Goal: Task Accomplishment & Management: Use online tool/utility

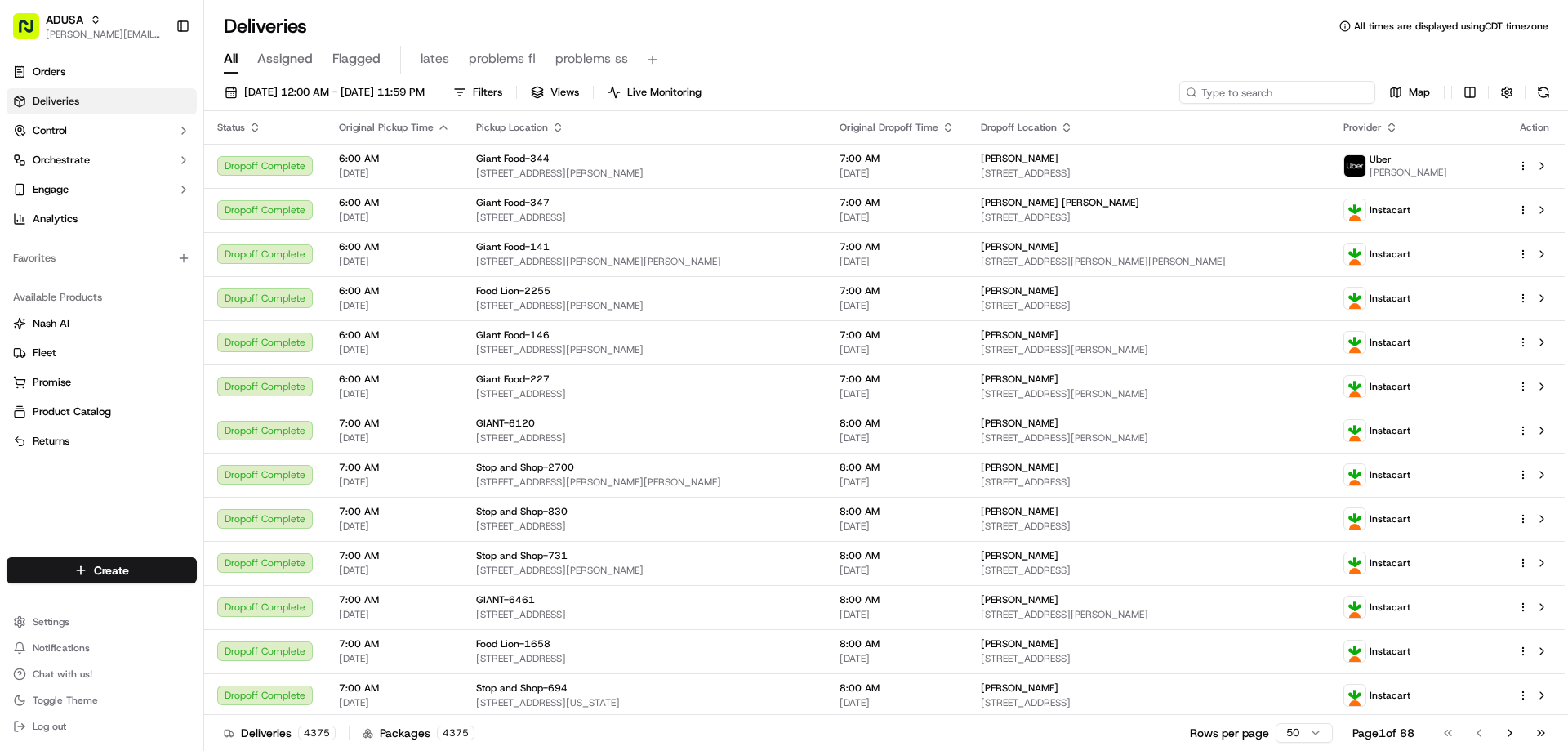
click at [1315, 95] on input at bounding box center [1277, 92] width 196 height 23
paste input "m716203159"
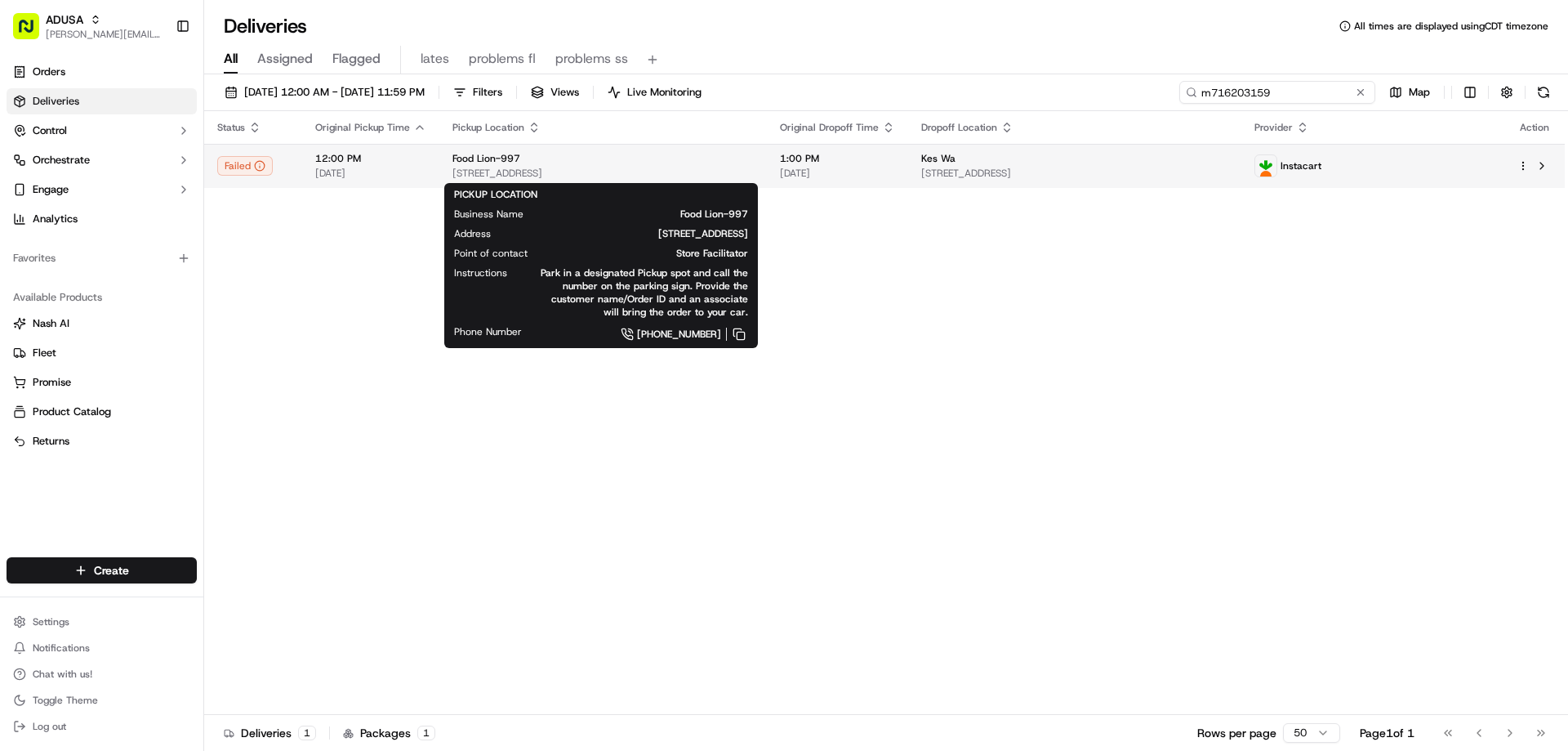
type input "m716203159"
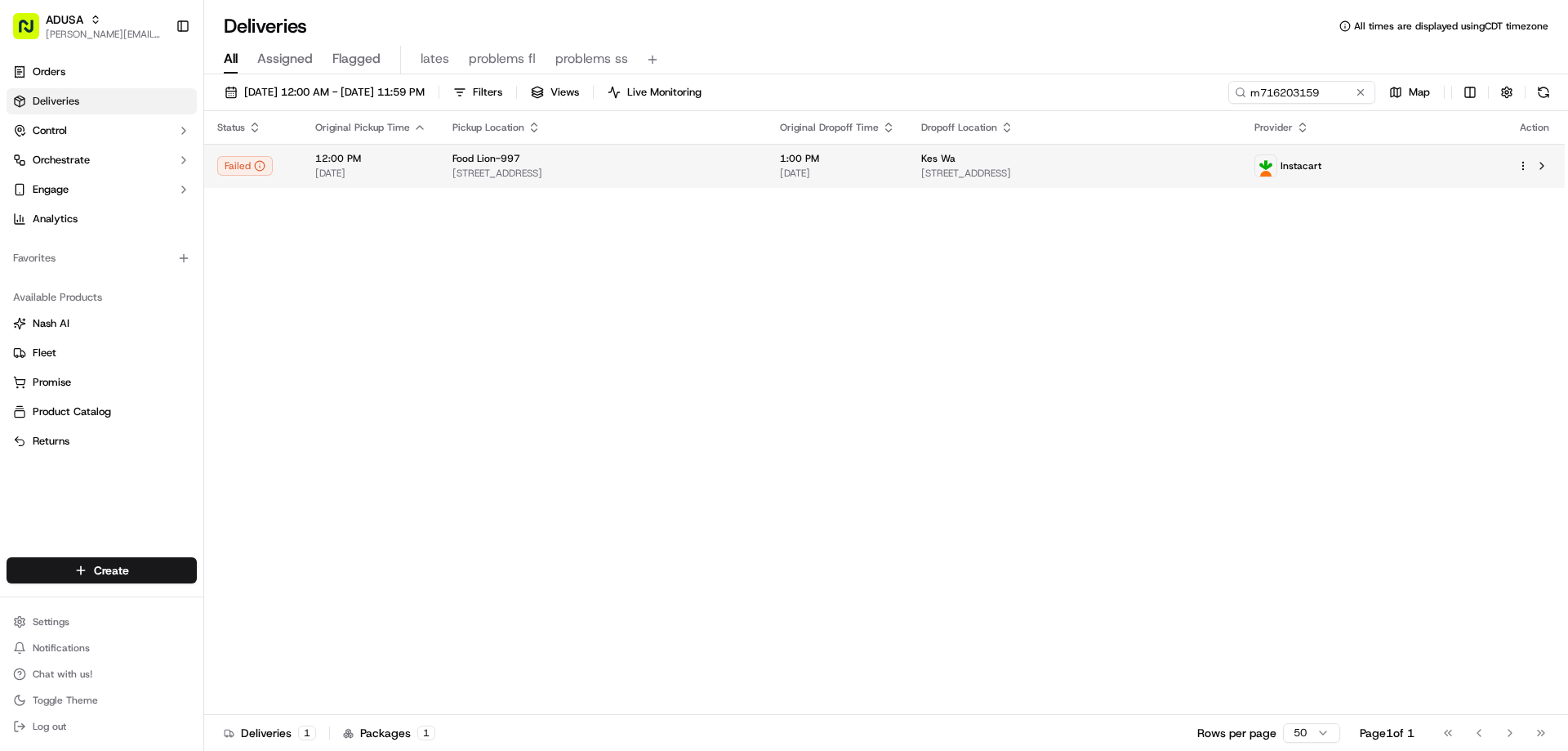
click at [471, 164] on span "Food Lion-997" at bounding box center [486, 158] width 68 height 13
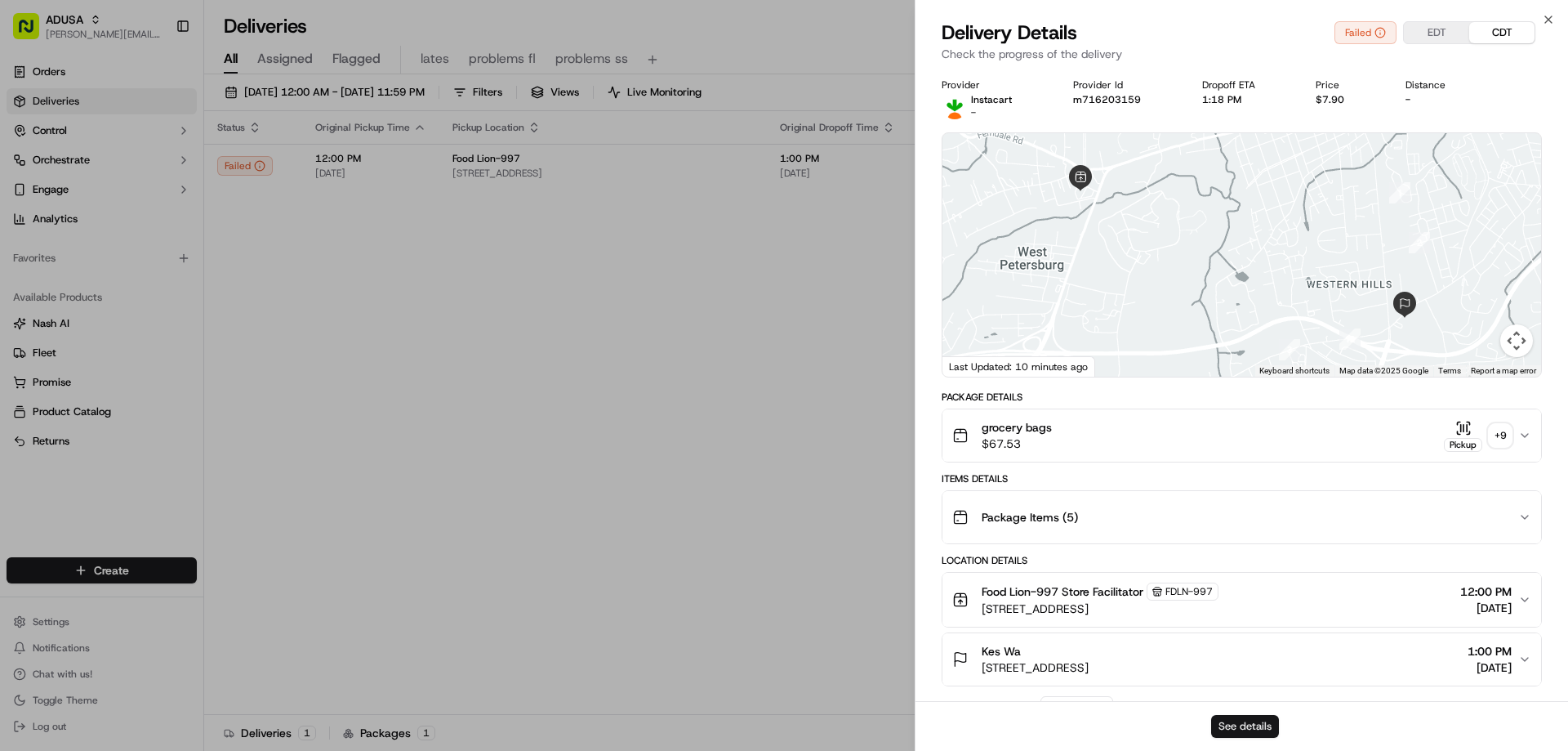
click at [1216, 718] on button "See details" at bounding box center [1244, 726] width 68 height 23
click at [1548, 13] on icon "button" at bounding box center [1548, 19] width 13 height 13
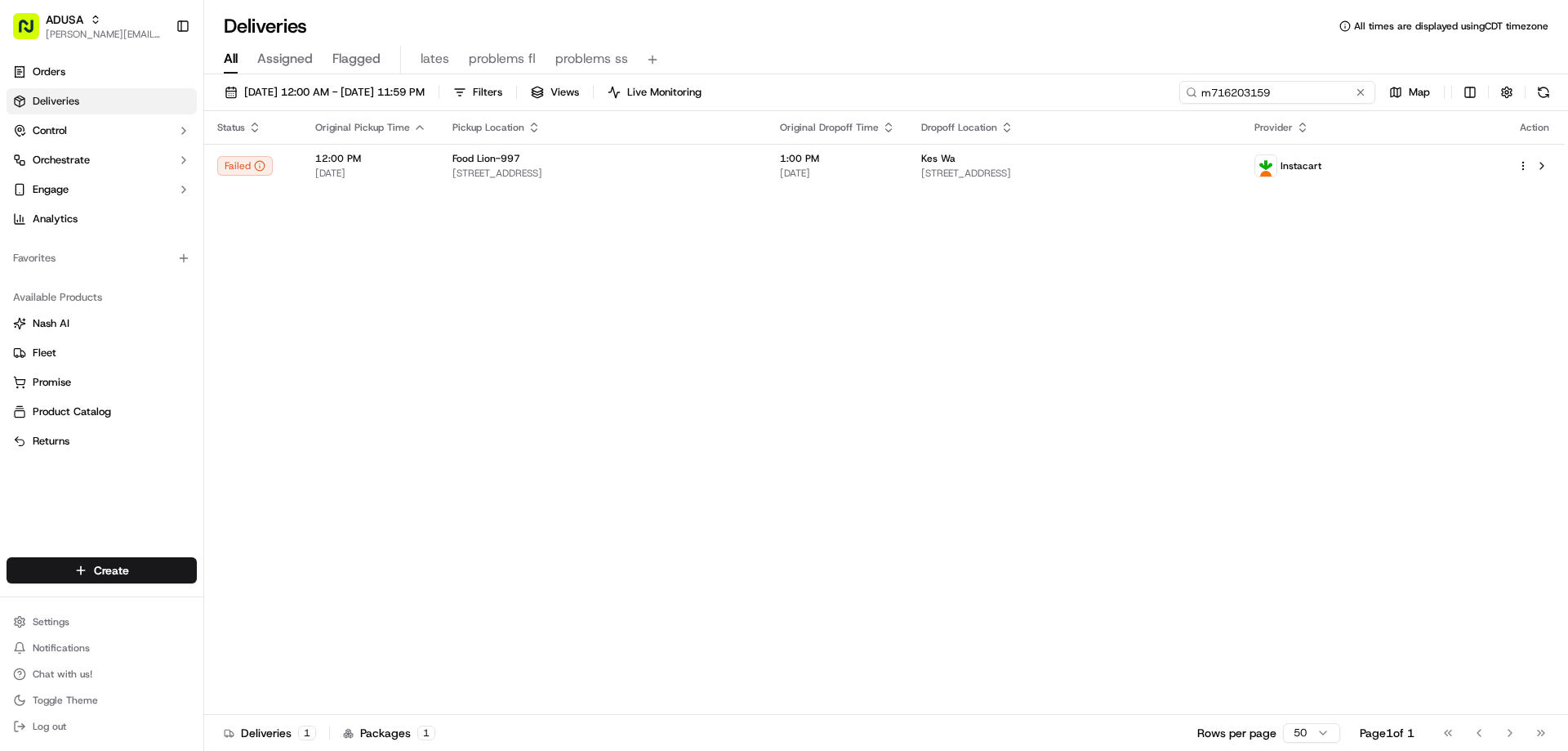
drag, startPoint x: 1341, startPoint y: 94, endPoint x: 967, endPoint y: 108, distance: 374.3
click at [1060, 104] on div "09/19/2025 12:00 AM - 09/19/2025 11:59 PM Filters Views Live Monitoring m716203…" at bounding box center [886, 96] width 1363 height 30
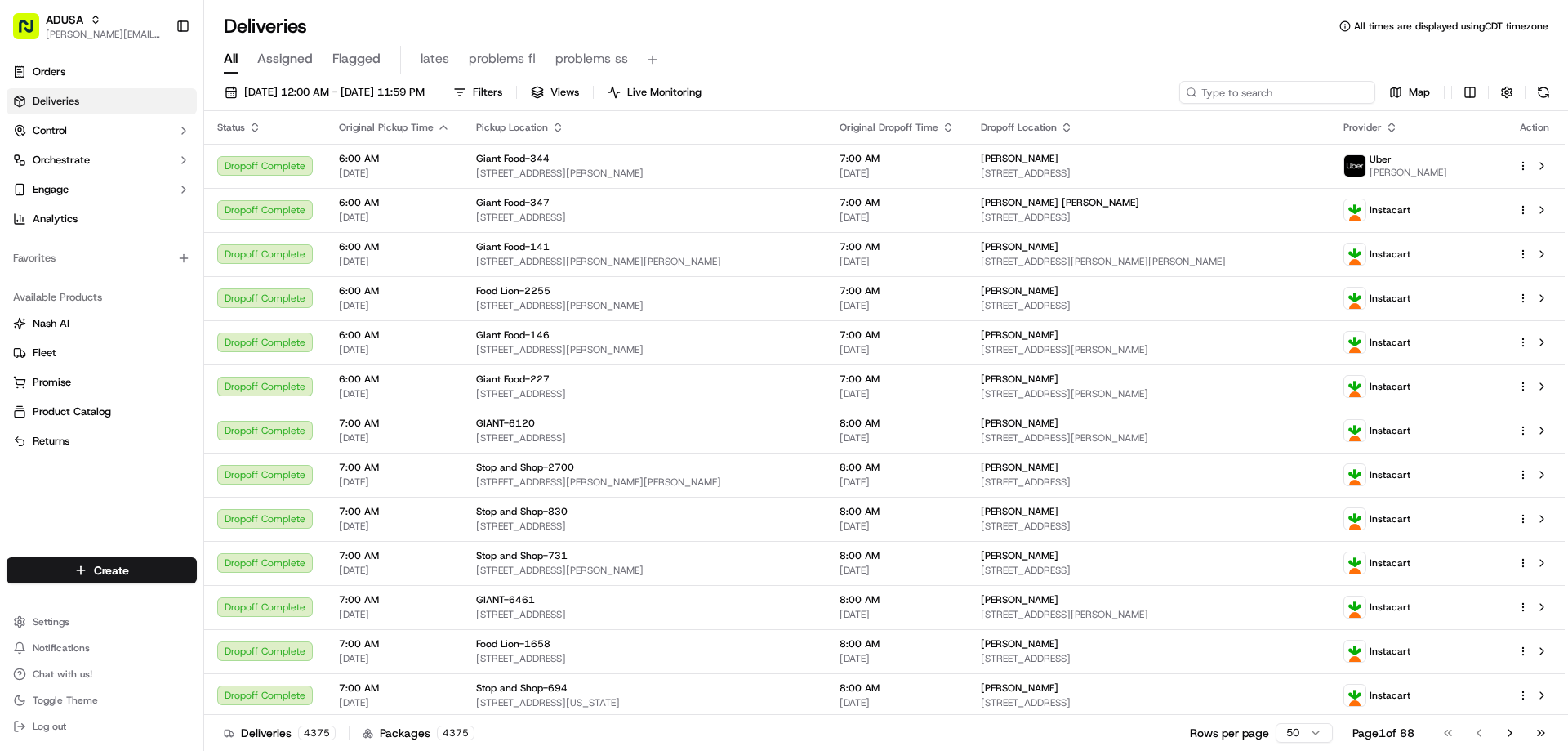
click at [1225, 95] on input at bounding box center [1277, 92] width 196 height 23
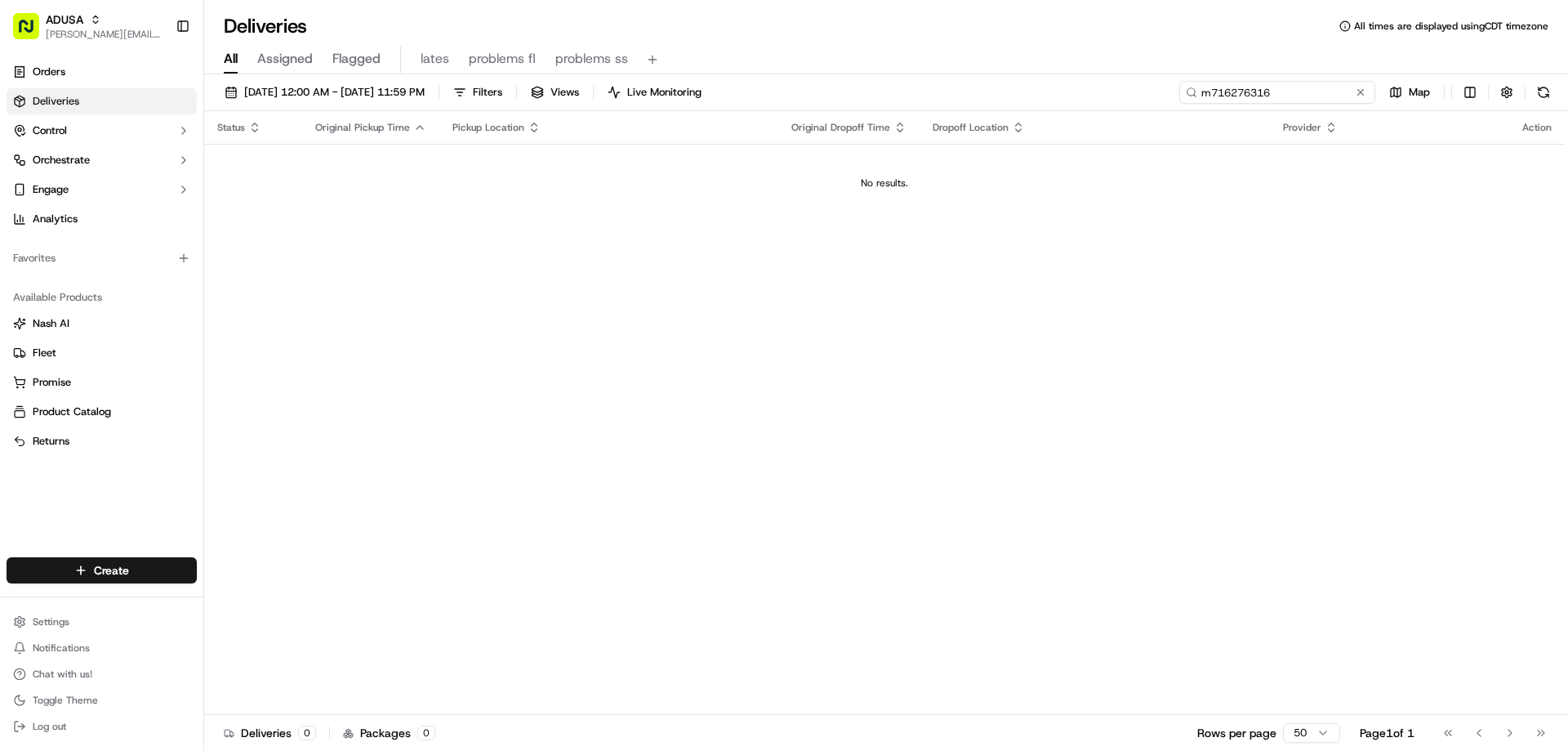
type input "m716276316"
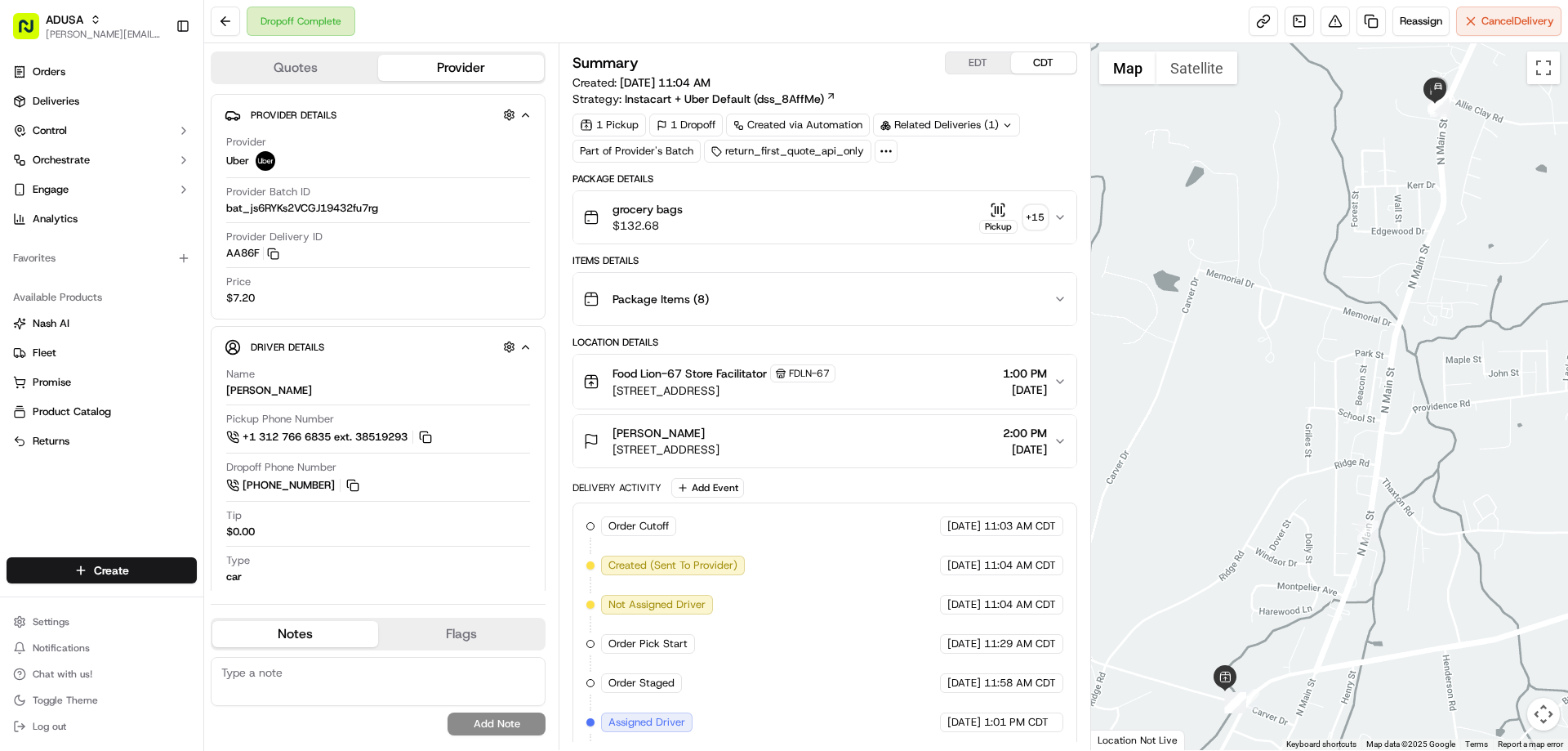
click at [327, 668] on textarea at bounding box center [378, 682] width 334 height 49
drag, startPoint x: 327, startPoint y: 668, endPoint x: 317, endPoint y: 545, distance: 123.4
click at [316, 656] on div "No results found Add Note" at bounding box center [378, 696] width 334 height 91
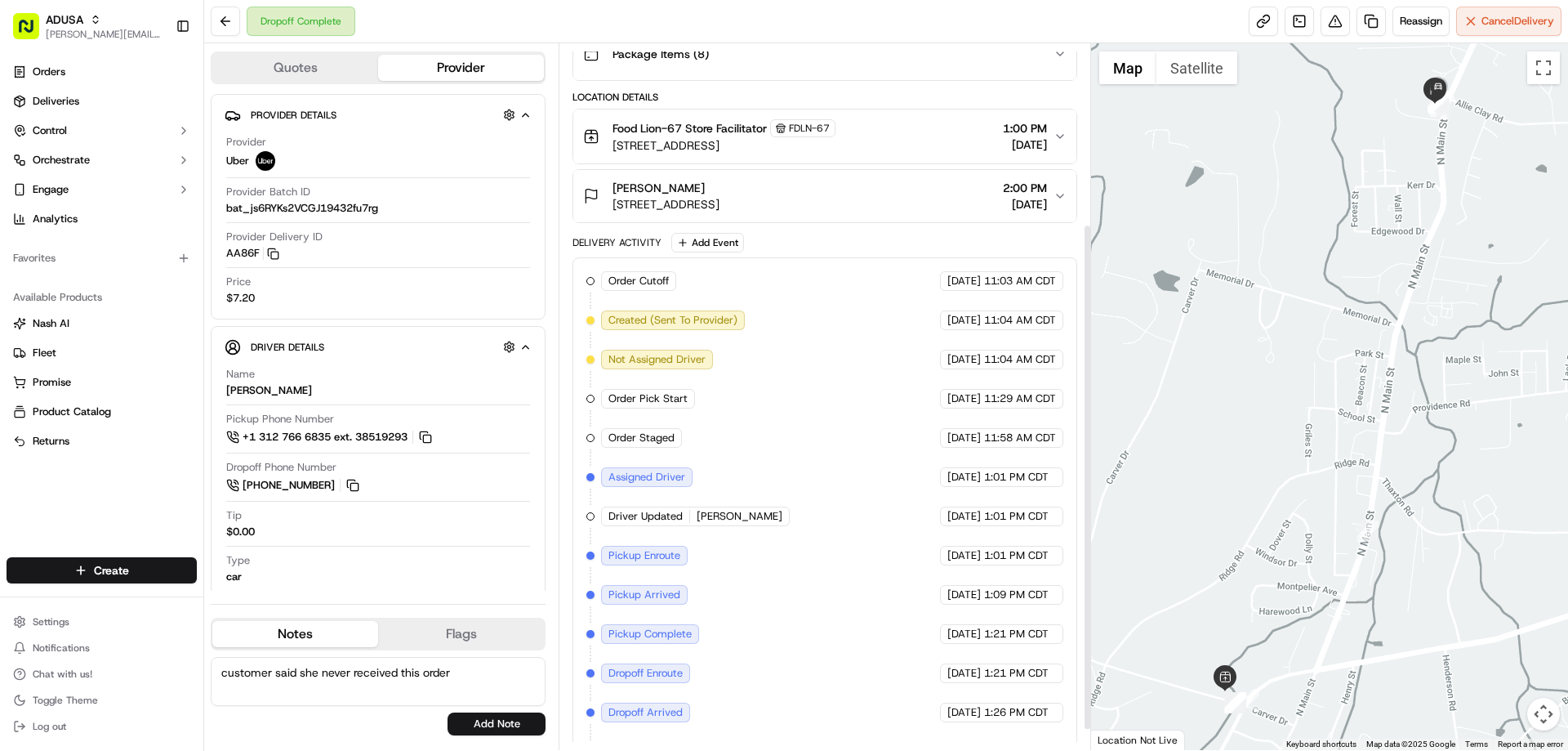
scroll to position [278, 0]
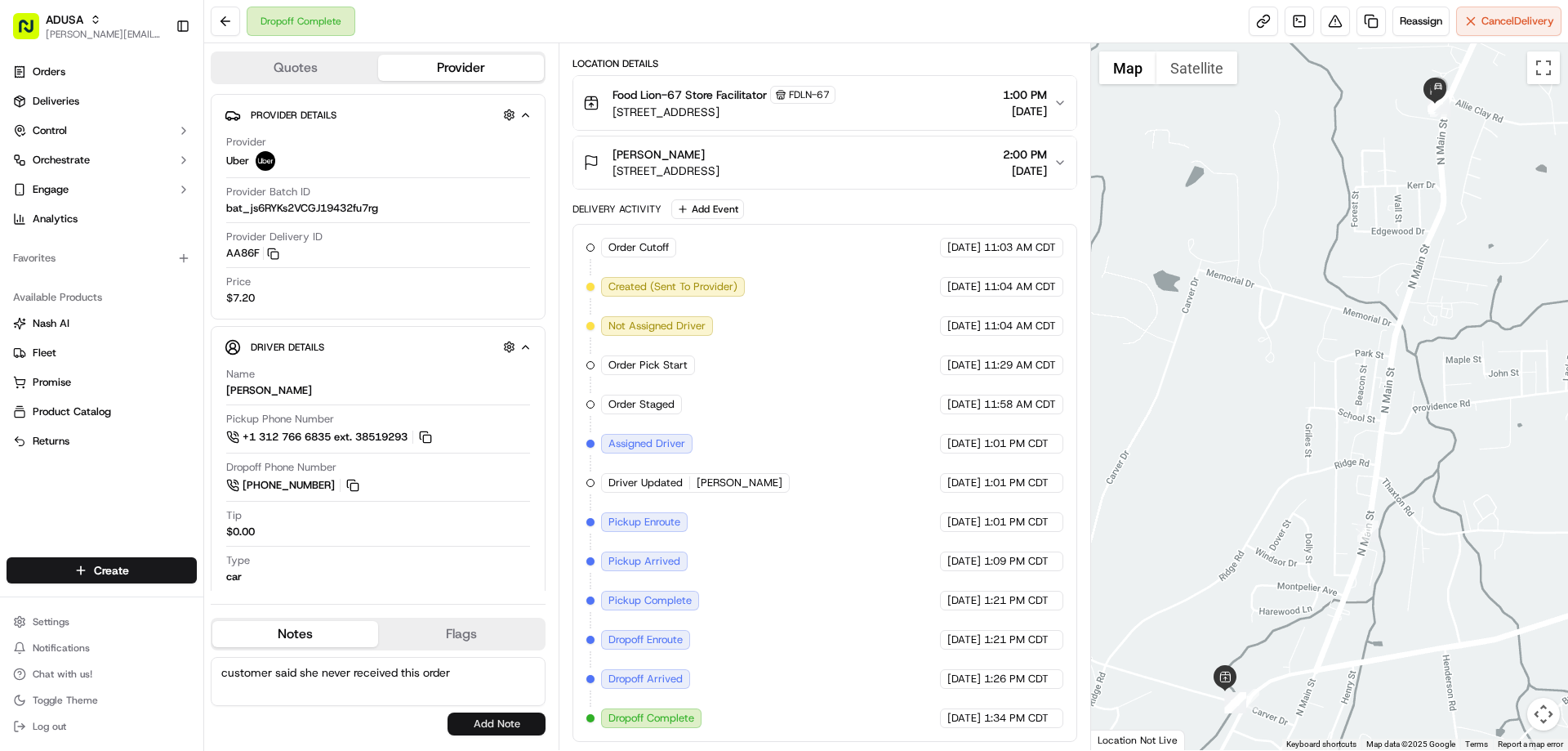
type textarea "customer said she never received this order"
click at [499, 723] on button "Add Note" at bounding box center [497, 724] width 98 height 23
